Goal: Find specific page/section: Find specific page/section

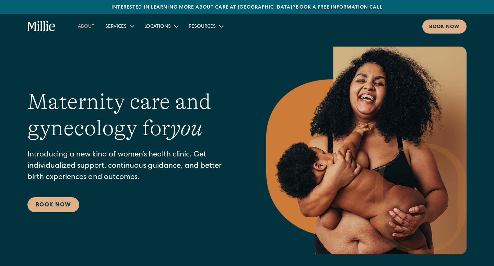
click at [84, 28] on link "About" at bounding box center [85, 26] width 27 height 11
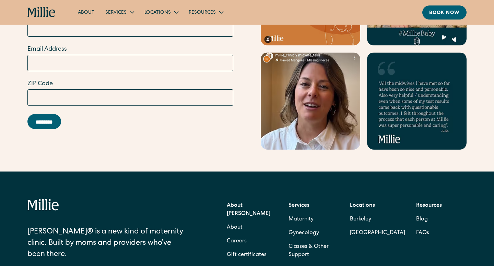
scroll to position [2193, 0]
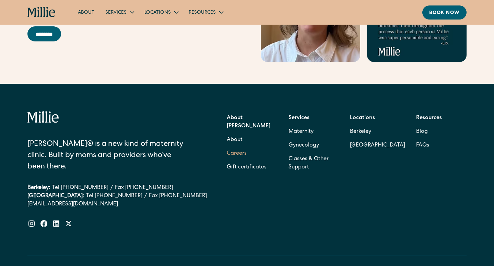
click at [243, 147] on link "Careers" at bounding box center [237, 154] width 20 height 14
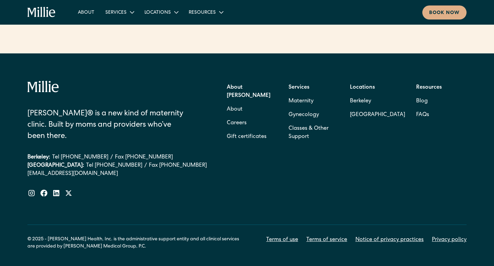
scroll to position [466, 0]
